Goal: Task Accomplishment & Management: Use online tool/utility

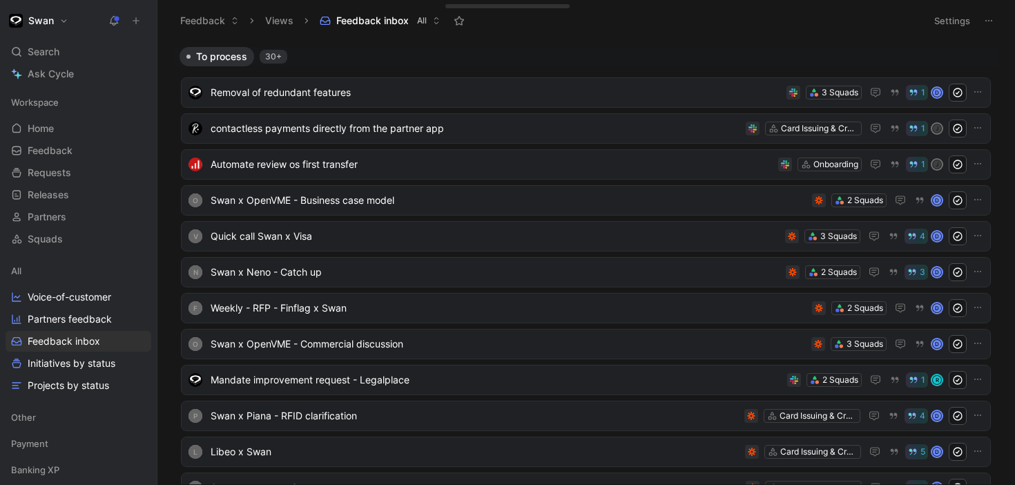
click at [521, 47] on div "To process 30+" at bounding box center [586, 56] width 824 height 19
